Goal: Information Seeking & Learning: Learn about a topic

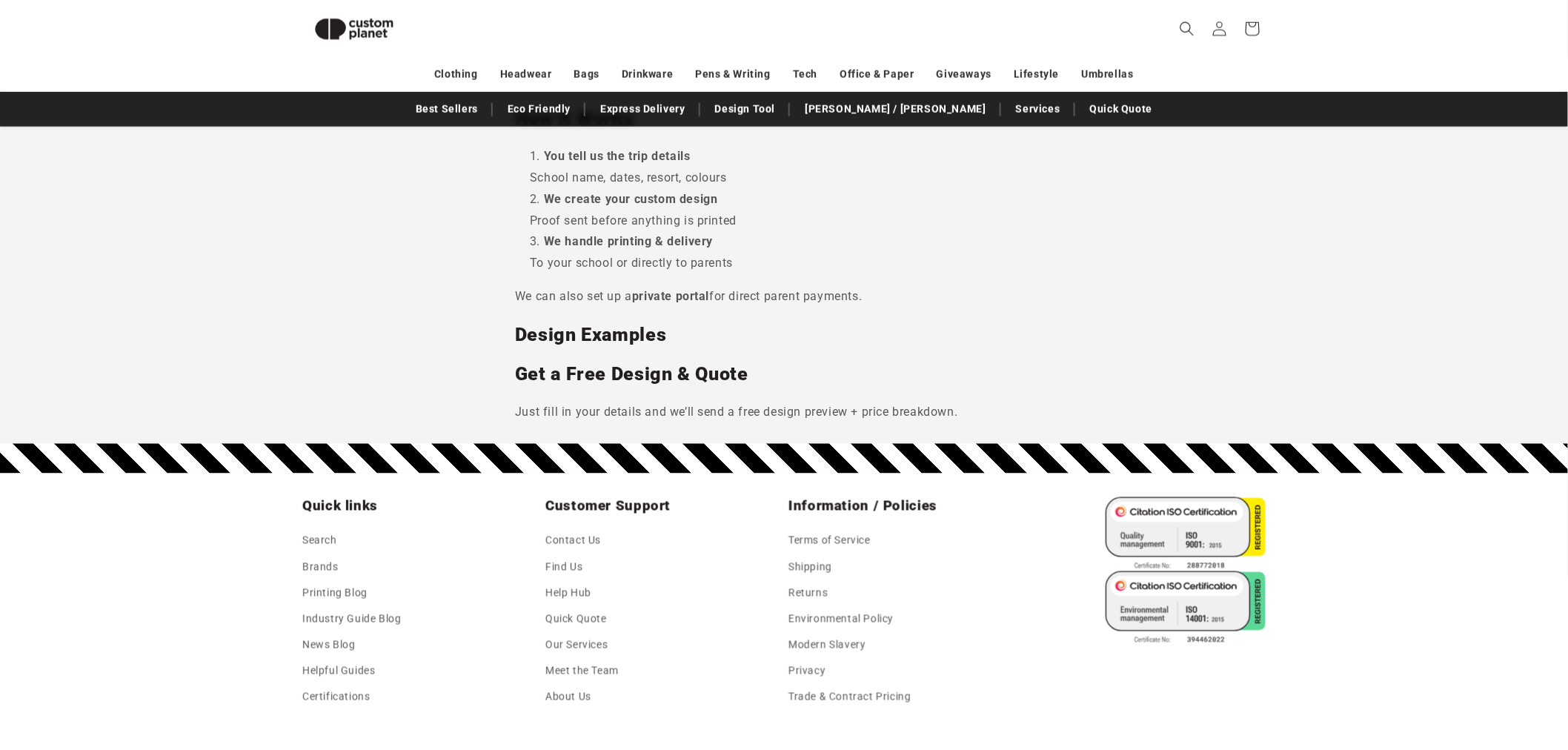
scroll to position [824, 0]
